Goal: Information Seeking & Learning: Learn about a topic

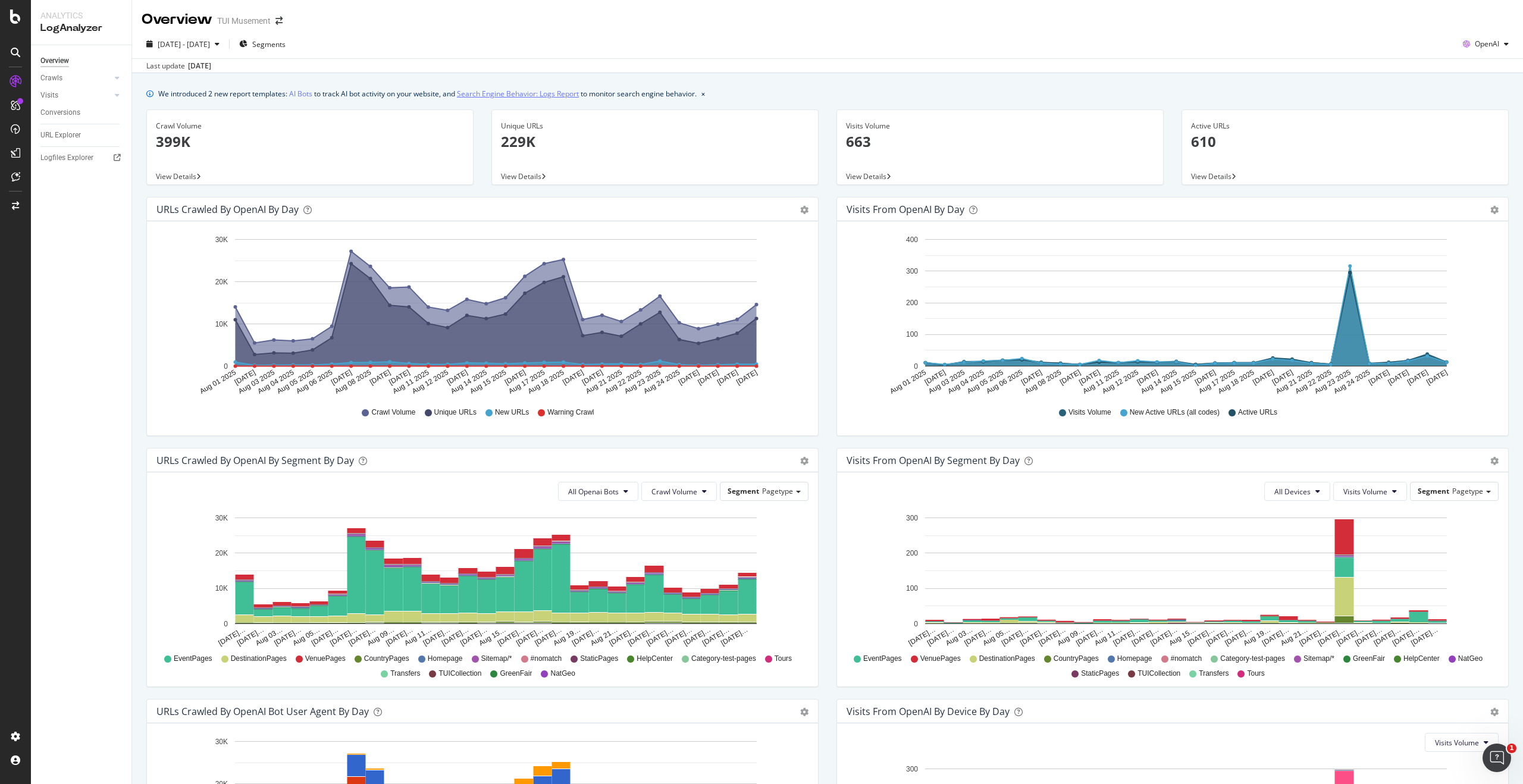
click at [503, 95] on link "Search Engine Behavior: Logs Report" at bounding box center [518, 93] width 122 height 13
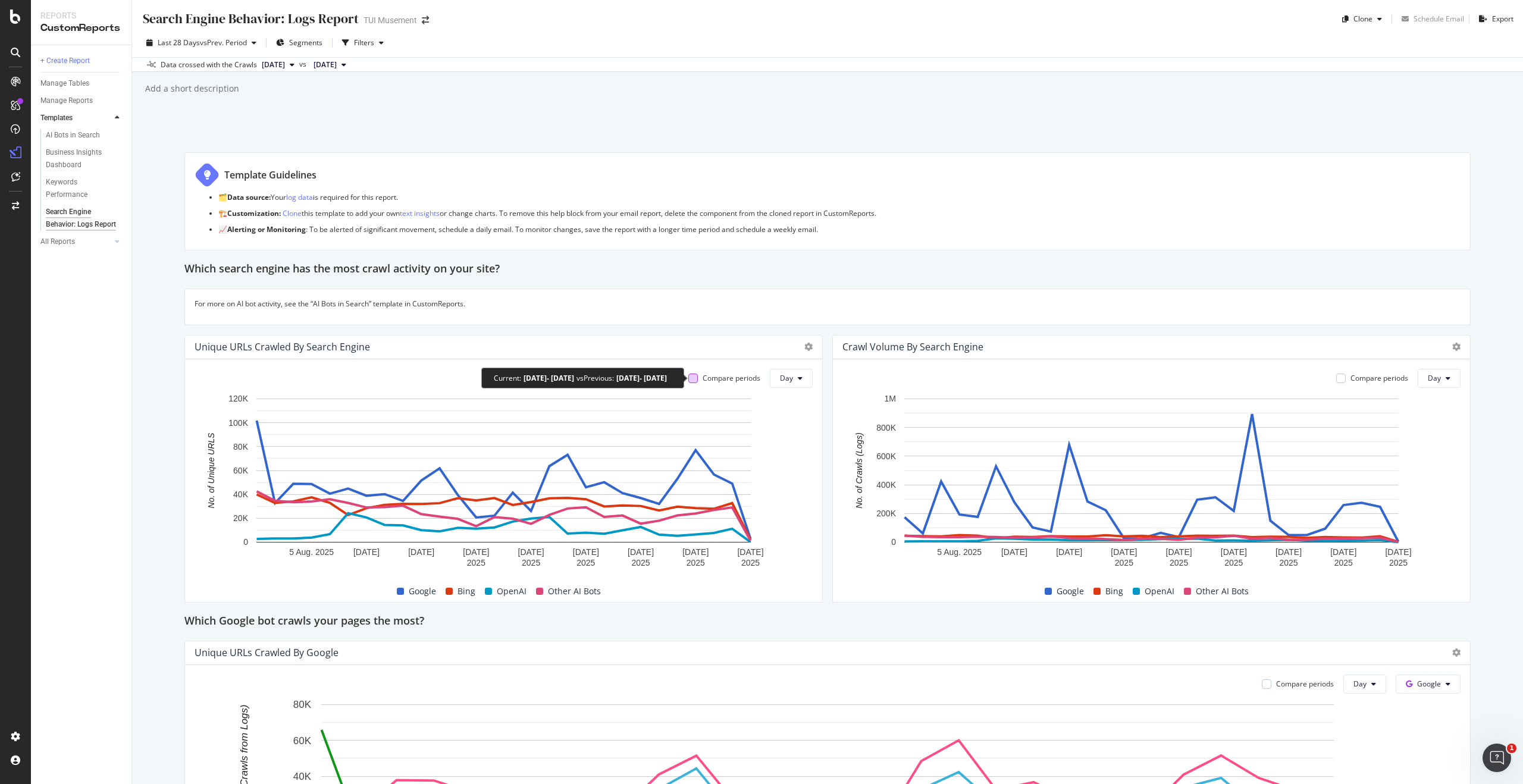
click at [694, 380] on div at bounding box center [693, 378] width 9 height 9
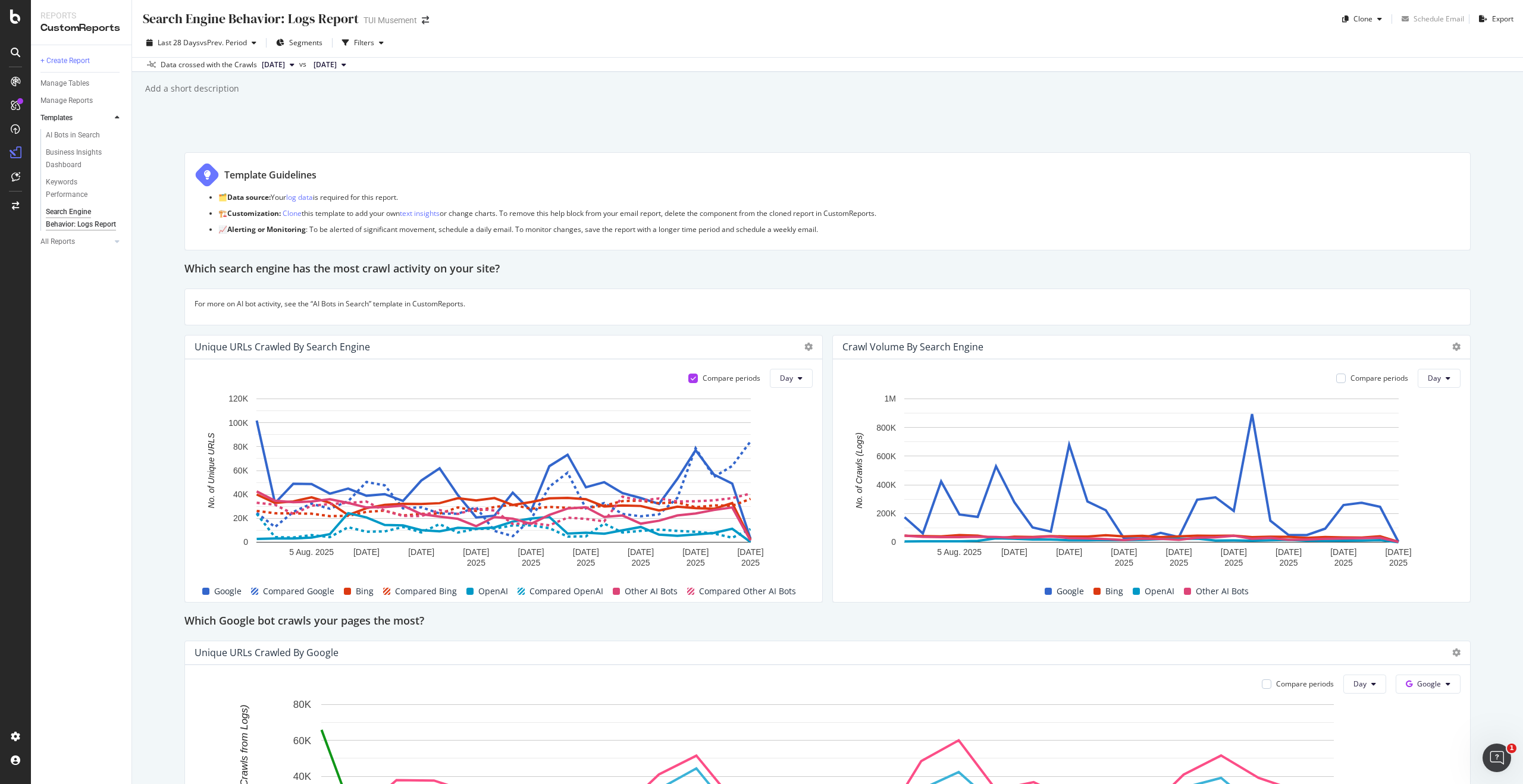
click at [367, 592] on span "Bing" at bounding box center [365, 591] width 18 height 14
click at [430, 590] on span "Compared Bing" at bounding box center [426, 591] width 62 height 14
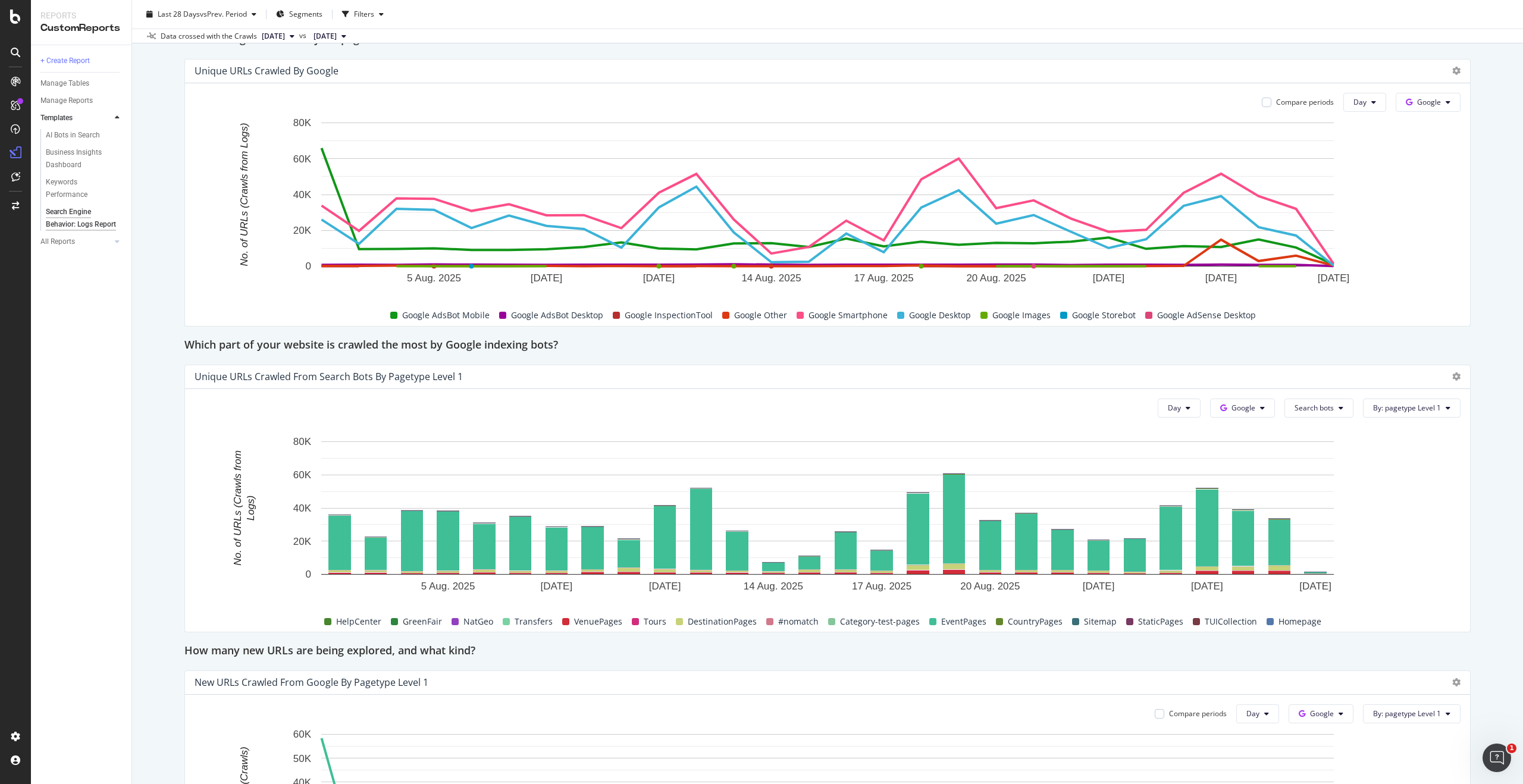
scroll to position [586, 0]
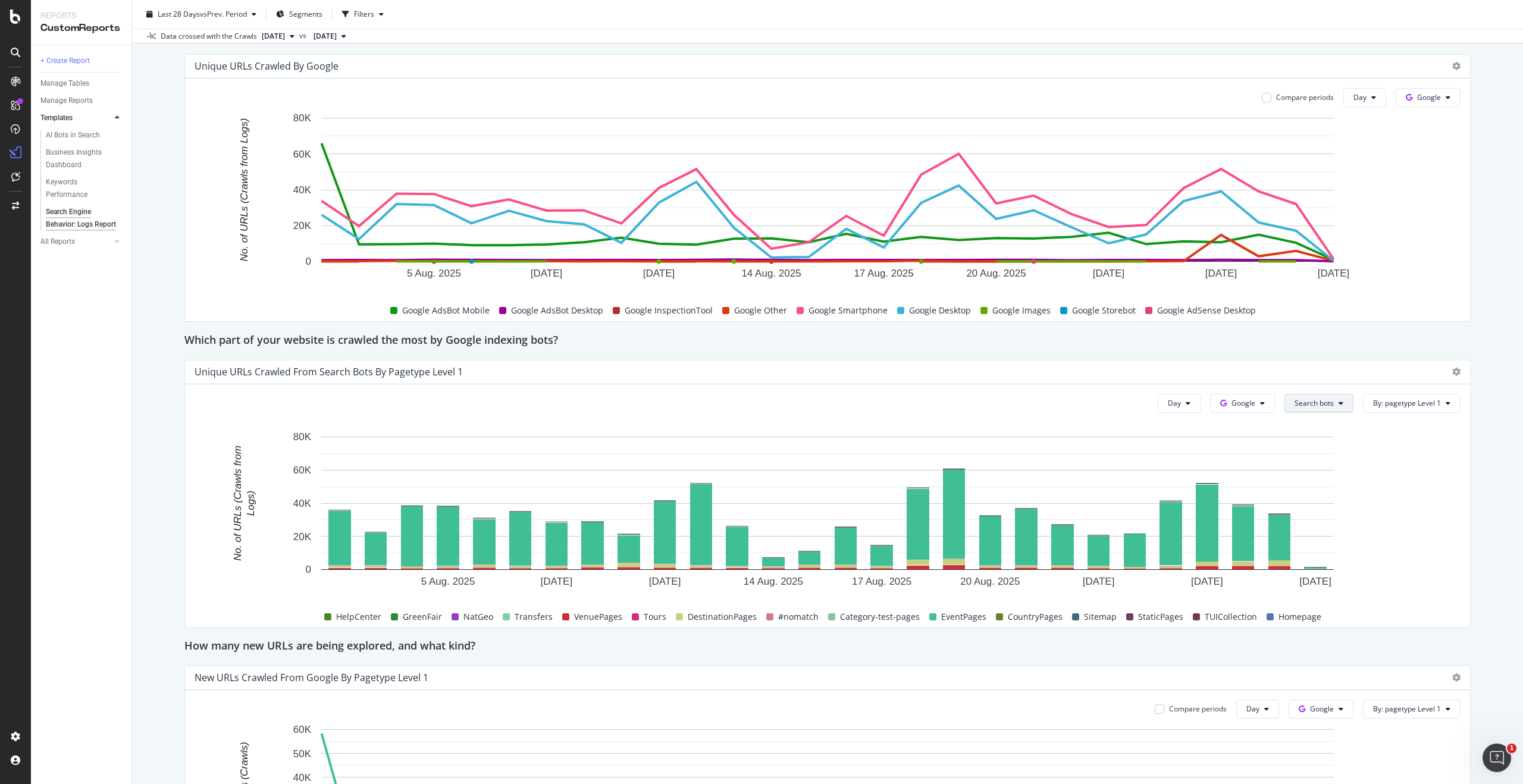
click at [1326, 406] on span "Search bots" at bounding box center [1314, 403] width 39 height 10
click at [1349, 360] on div "Unique URLs Crawled from Search bots by pagetype Level 1 Day Google Search bots…" at bounding box center [828, 494] width 1287 height 268
click at [1260, 402] on button "Google" at bounding box center [1242, 403] width 65 height 19
click at [1270, 493] on span "Other AI Bots" at bounding box center [1262, 493] width 44 height 11
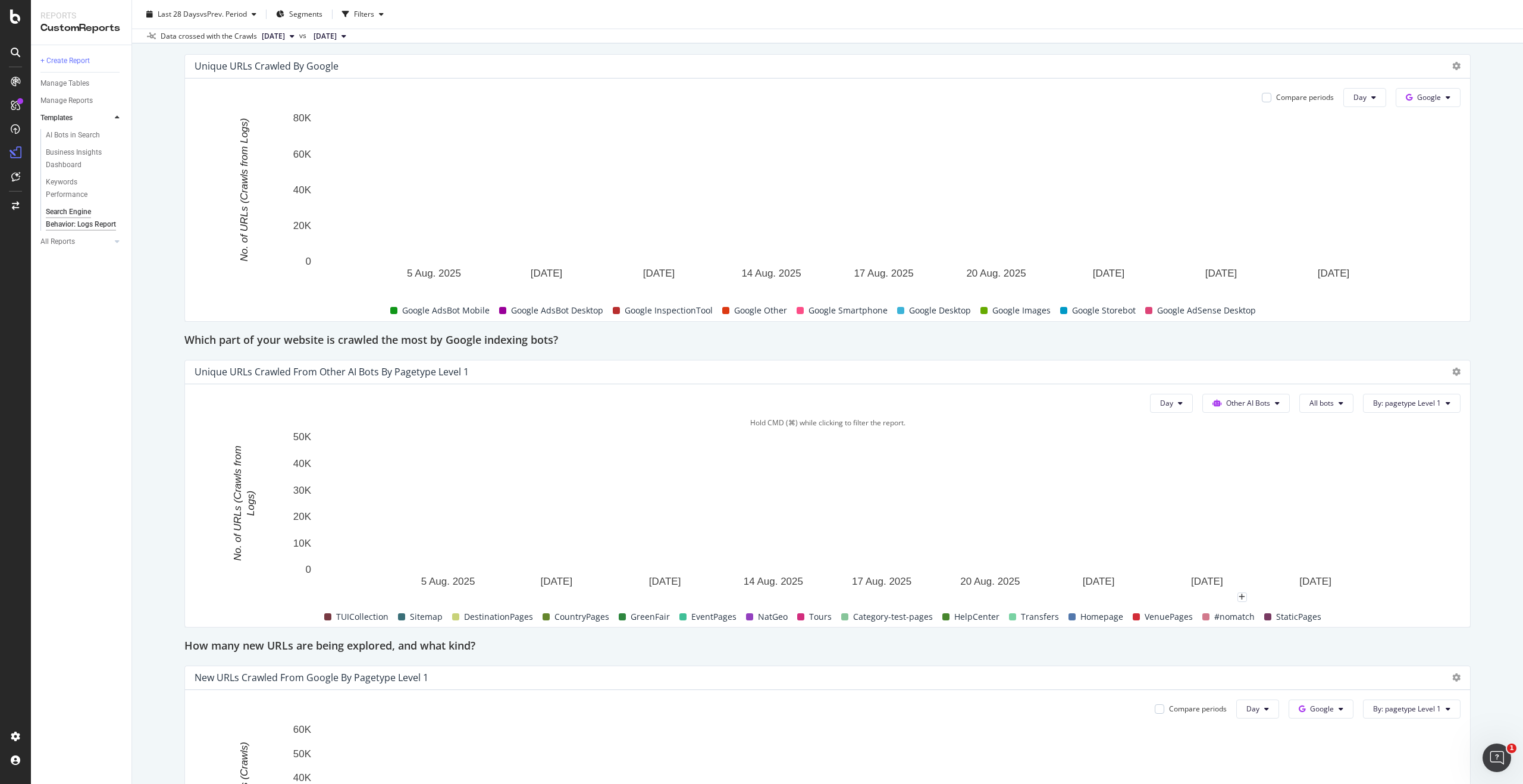
scroll to position [593, 0]
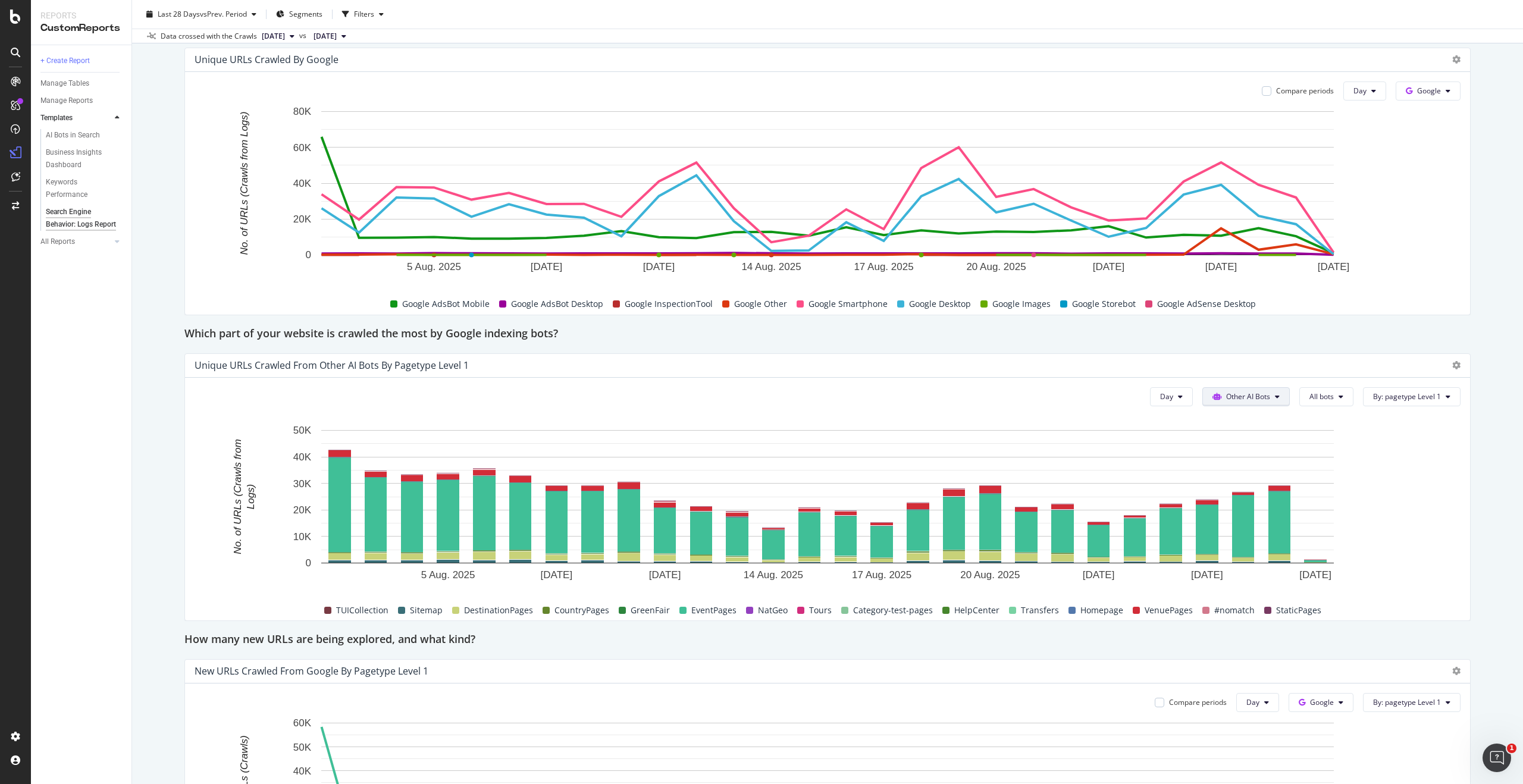
click at [1247, 397] on span "Other AI Bots" at bounding box center [1248, 396] width 44 height 10
click at [1244, 443] on span "Bing" at bounding box center [1255, 443] width 46 height 11
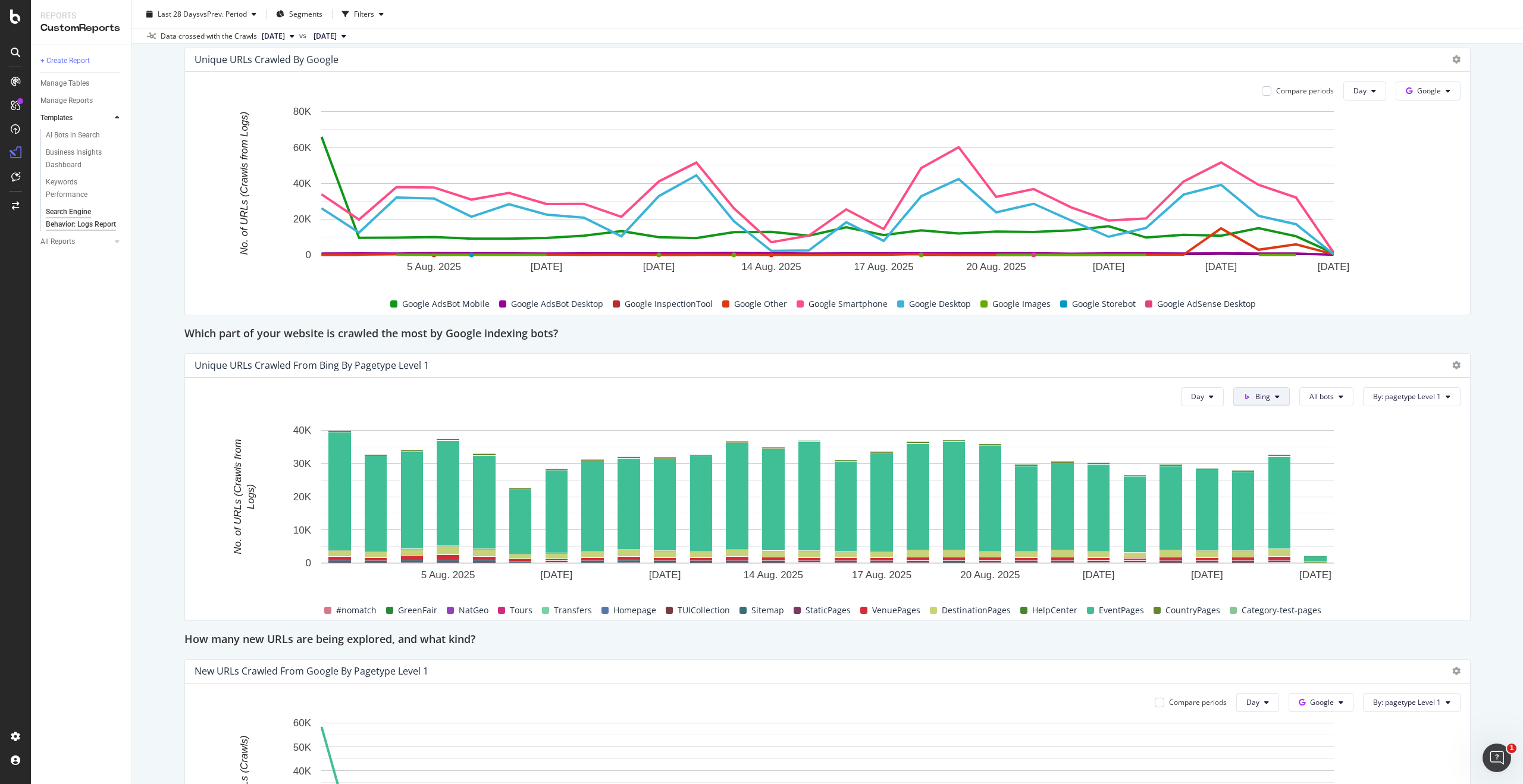
click at [1264, 397] on span "Bing" at bounding box center [1262, 396] width 15 height 10
click at [1268, 419] on span "Google" at bounding box center [1286, 421] width 44 height 11
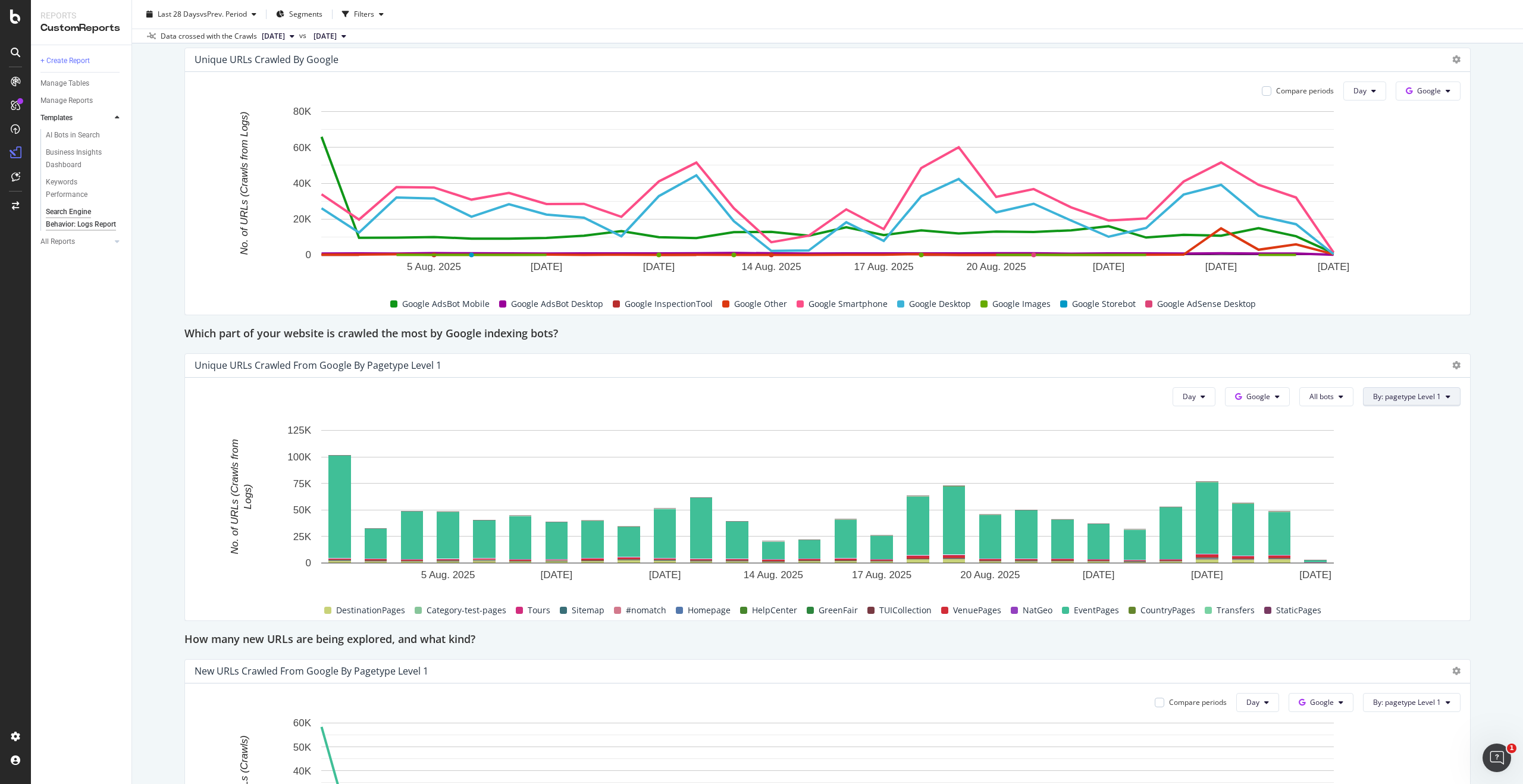
click at [1451, 395] on button "By: pagetype Level 1" at bounding box center [1411, 397] width 98 height 19
drag, startPoint x: 1409, startPoint y: 362, endPoint x: 1417, endPoint y: 363, distance: 8.1
click at [1410, 362] on div "Unique URLs Crawled from Google by pagetype Level 1" at bounding box center [817, 365] width 1246 height 12
click at [1456, 365] on icon at bounding box center [1456, 365] width 8 height 8
click at [1405, 341] on span "Bar (by Percentage)" at bounding box center [1397, 343] width 90 height 11
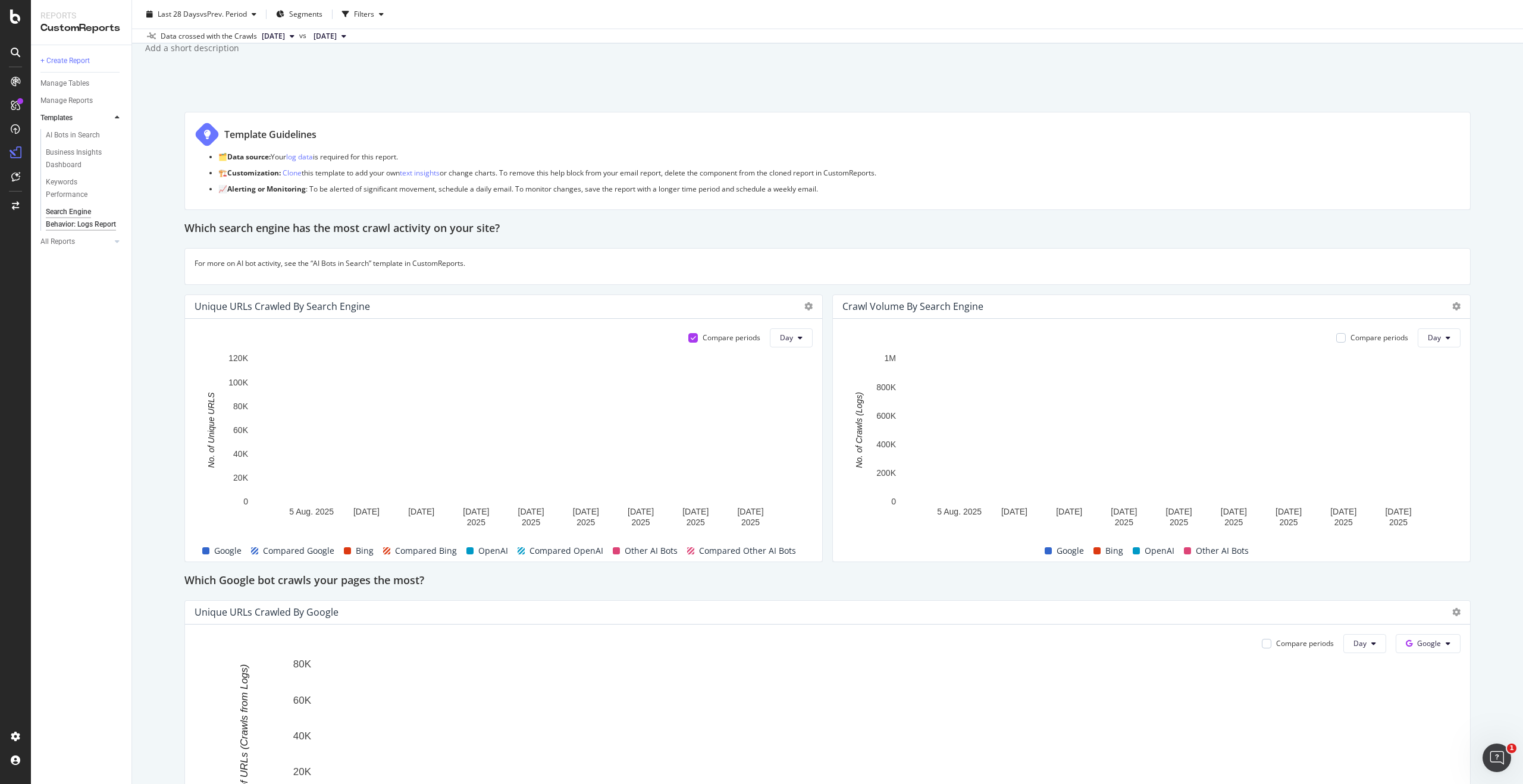
scroll to position [0, 0]
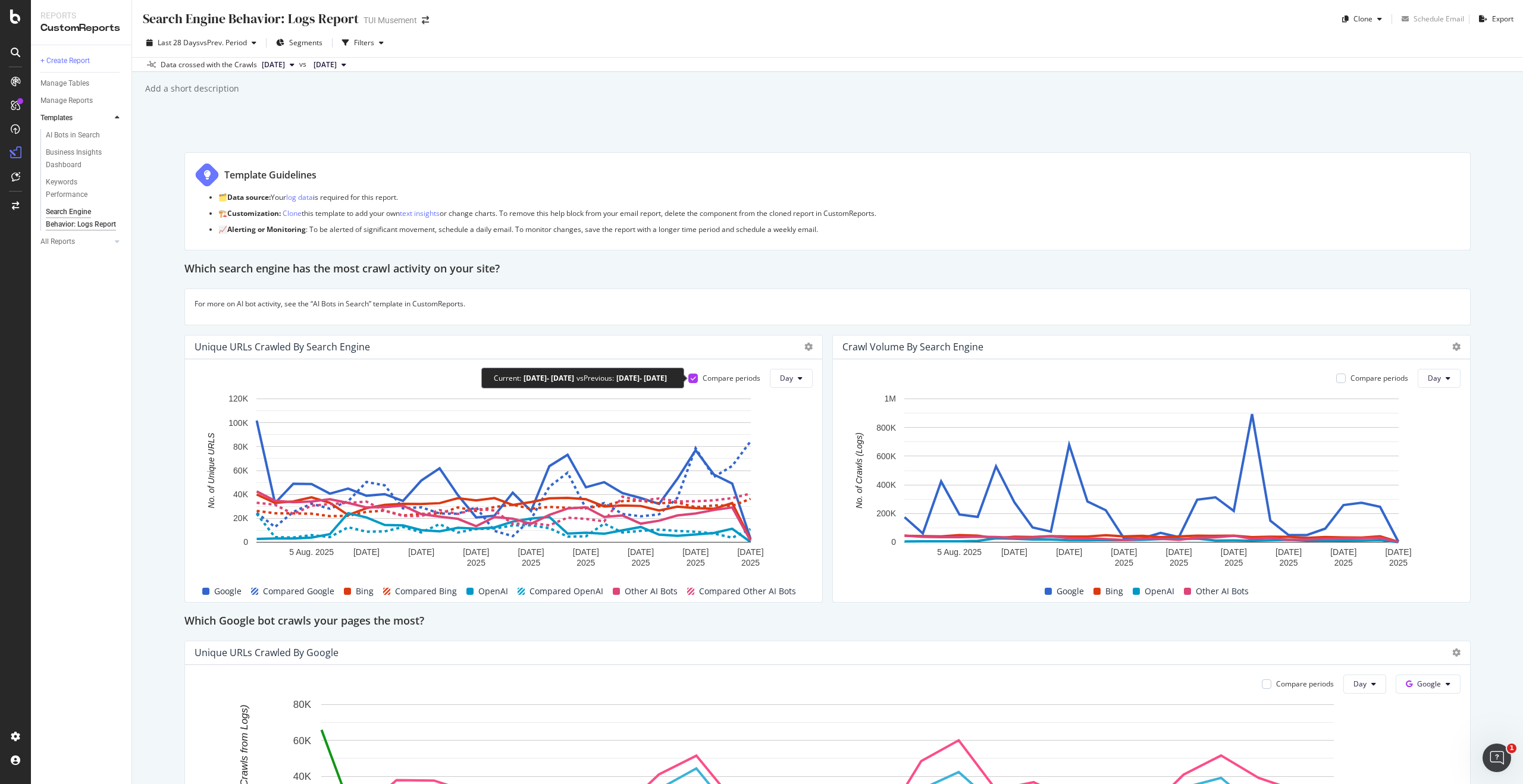
click at [693, 378] on icon at bounding box center [693, 378] width 5 height 6
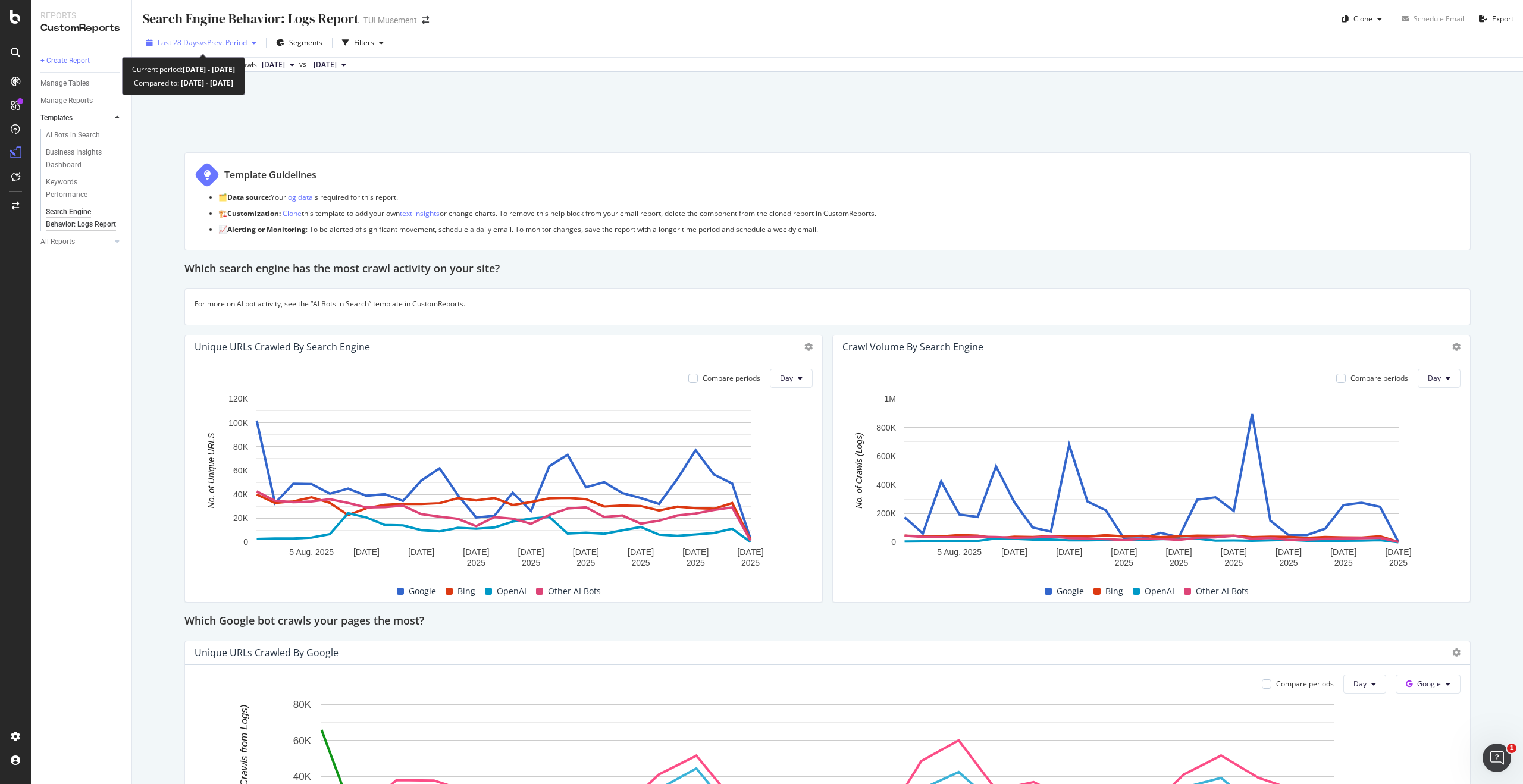
click at [246, 41] on span "vs Prev. Period" at bounding box center [223, 42] width 47 height 10
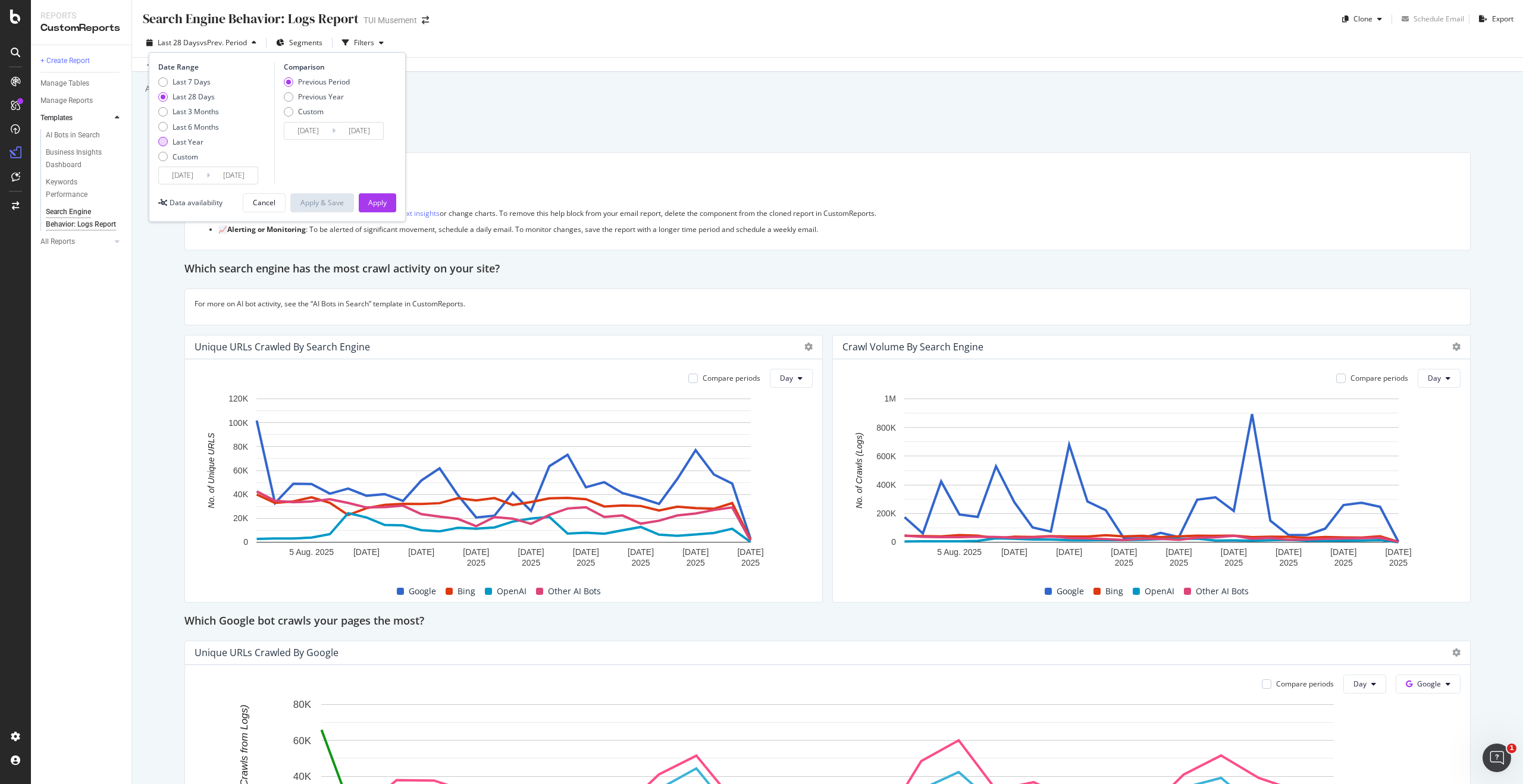
click at [198, 140] on div "Last Year" at bounding box center [188, 142] width 31 height 10
type input "[DATE]"
click at [200, 109] on div "Last 3 Months" at bounding box center [195, 111] width 46 height 10
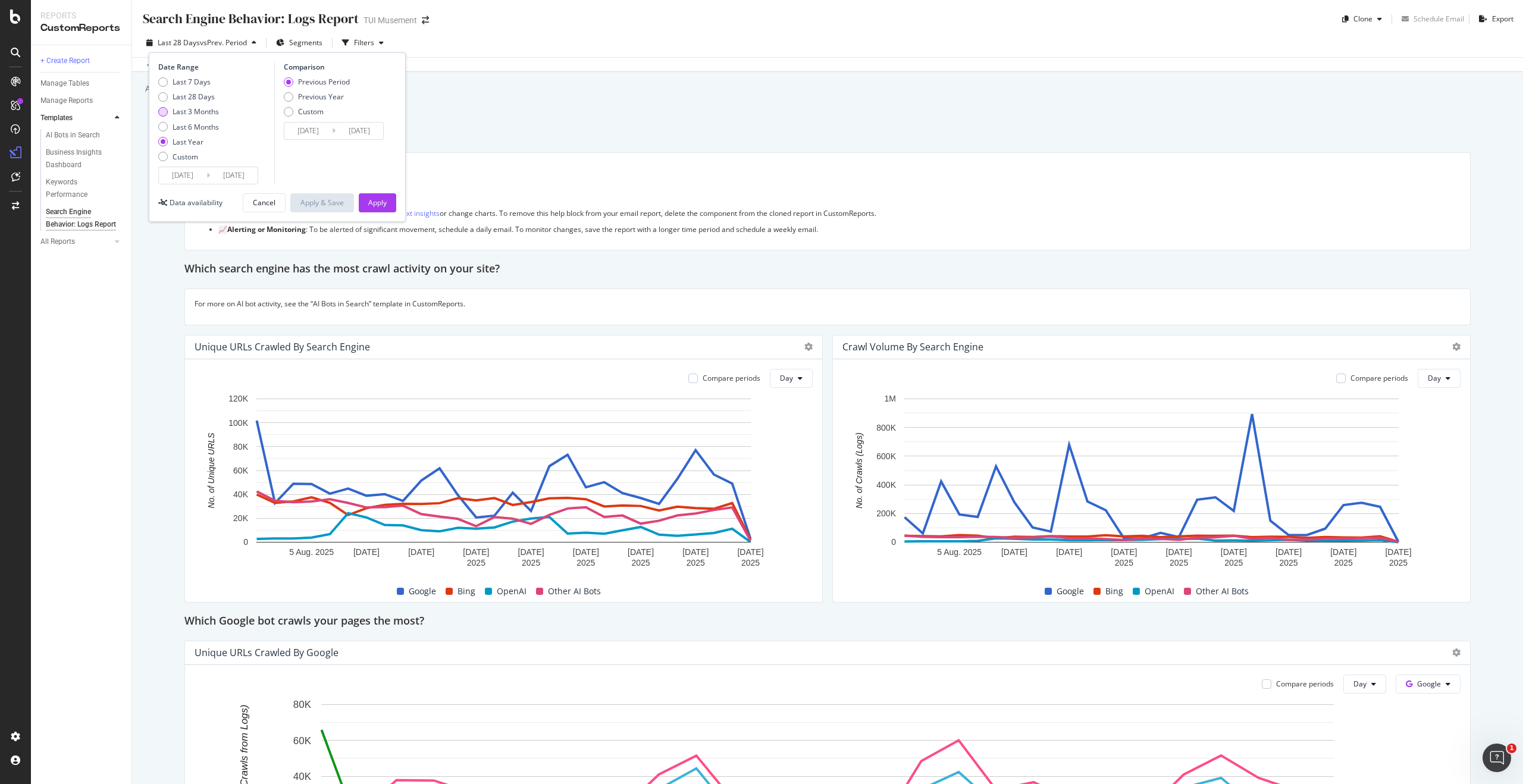
type input "[DATE]"
click at [377, 205] on div "Apply" at bounding box center [377, 202] width 19 height 10
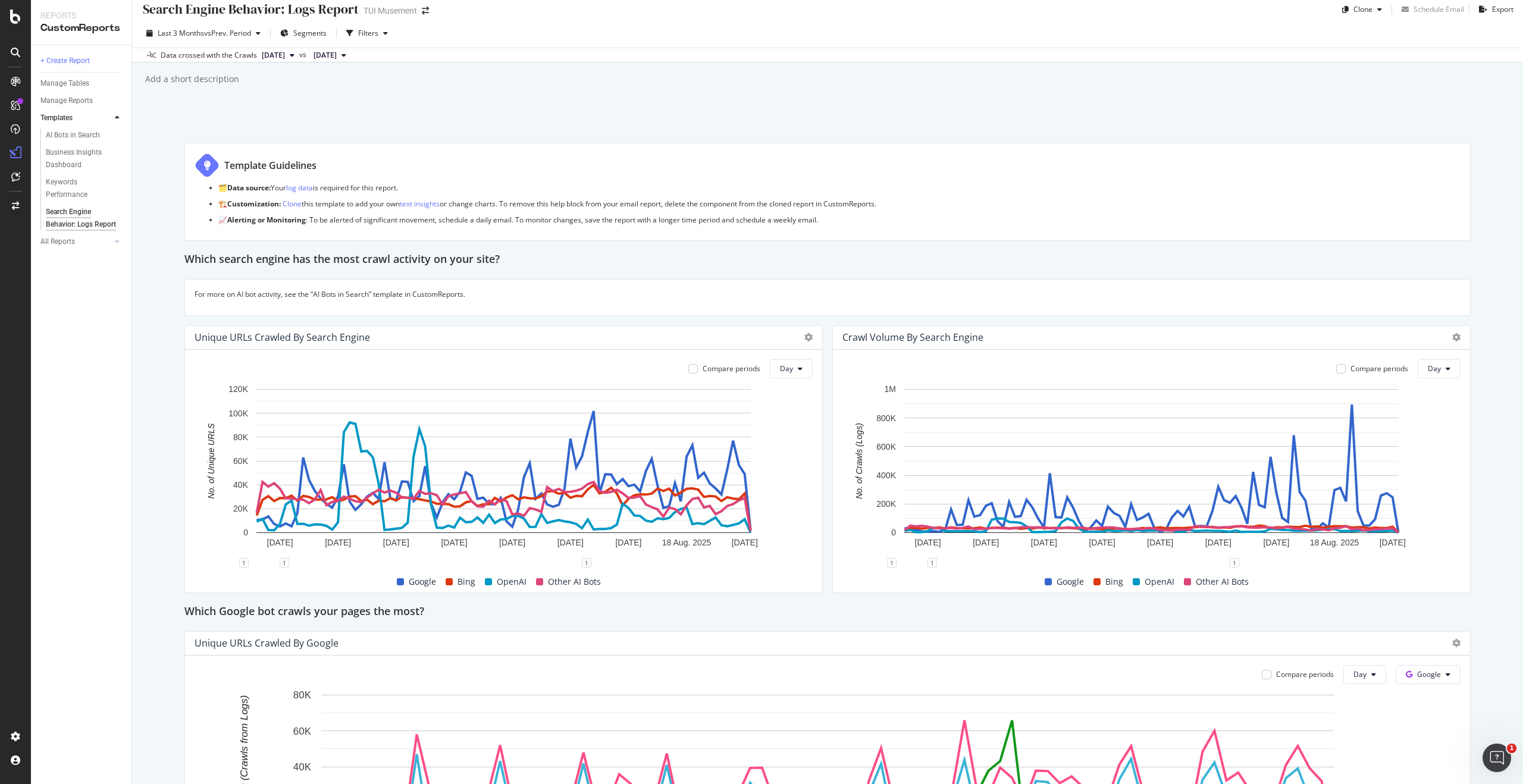
scroll to position [7, 0]
click at [807, 377] on button "Day" at bounding box center [792, 371] width 43 height 19
click at [794, 417] on span "Week" at bounding box center [792, 417] width 21 height 11
